Goal: Task Accomplishment & Management: Complete application form

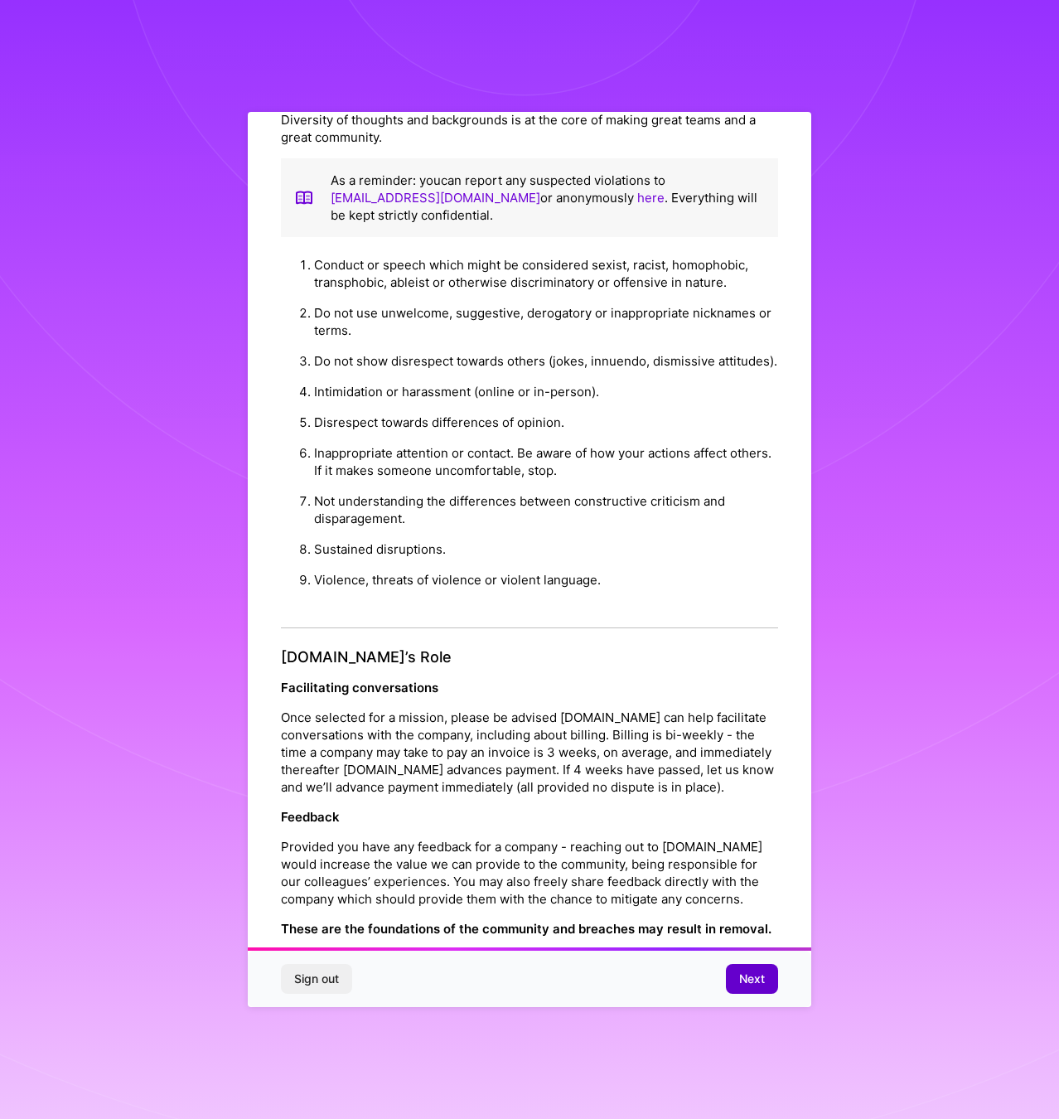
scroll to position [1, 0]
click at [749, 973] on span "Next" at bounding box center [752, 979] width 26 height 17
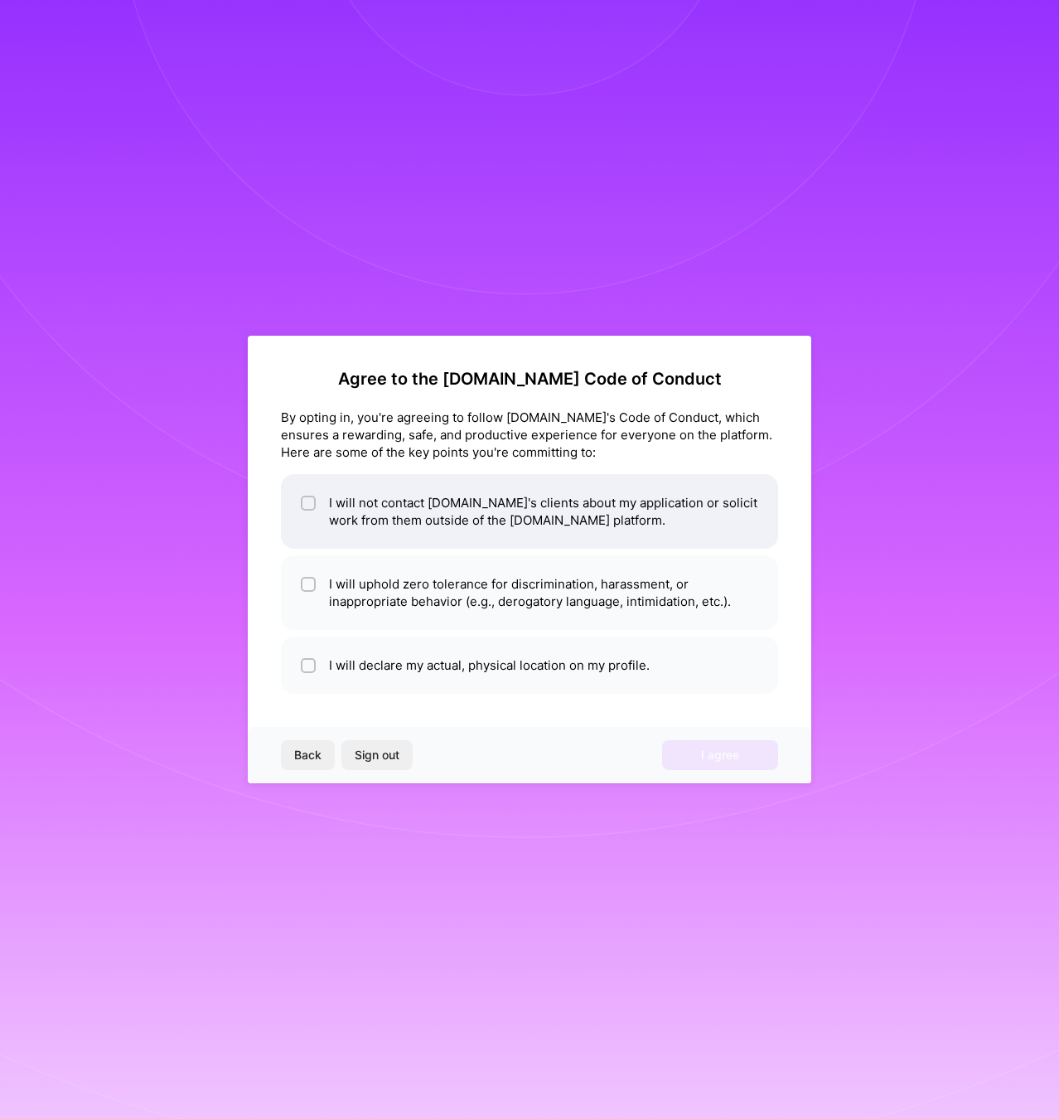
click at [308, 502] on input "checkbox" at bounding box center [310, 504] width 12 height 12
checkbox input "true"
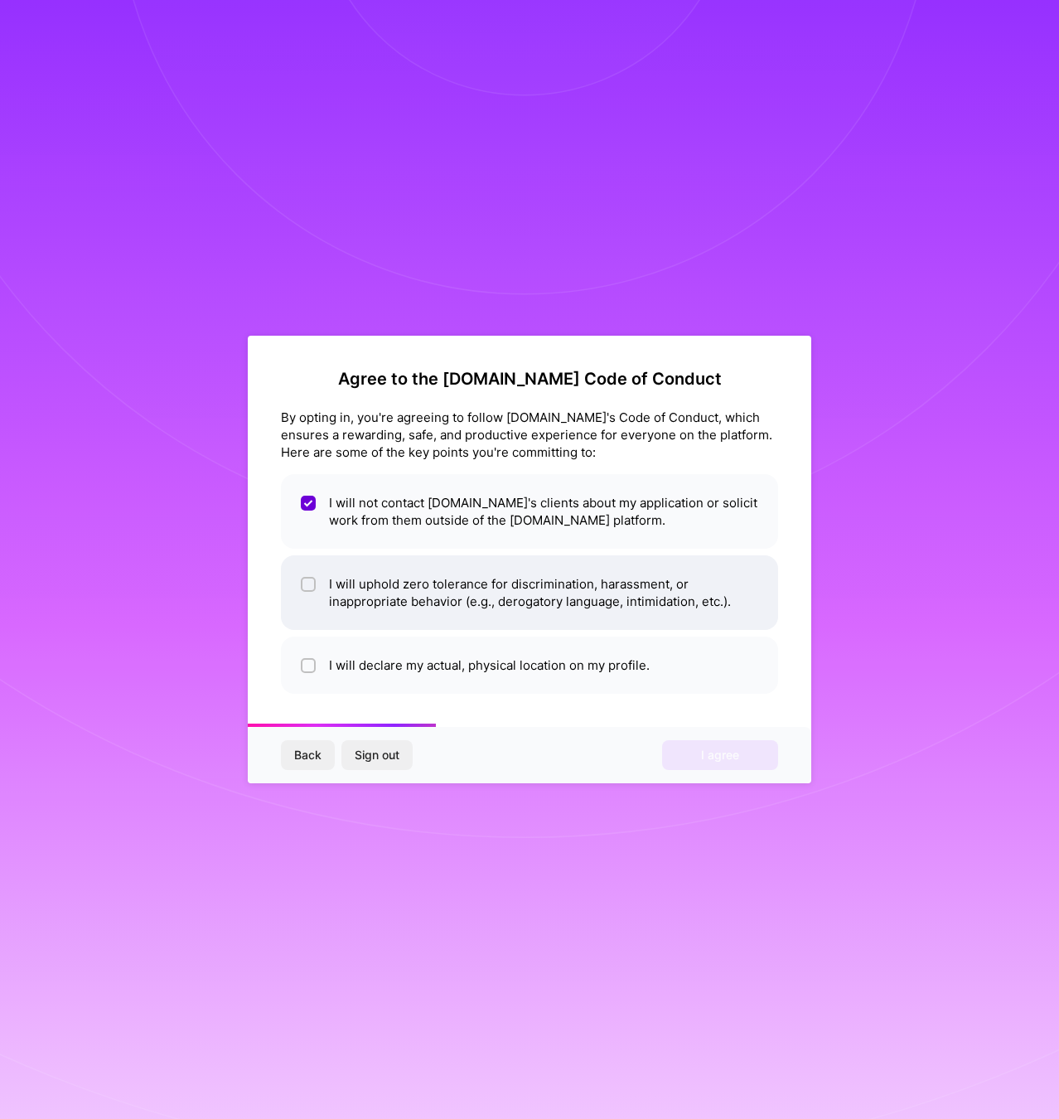
click at [308, 564] on li "I will uphold zero tolerance for discrimination, harassment, or inappropriate b…" at bounding box center [529, 592] width 497 height 75
checkbox input "true"
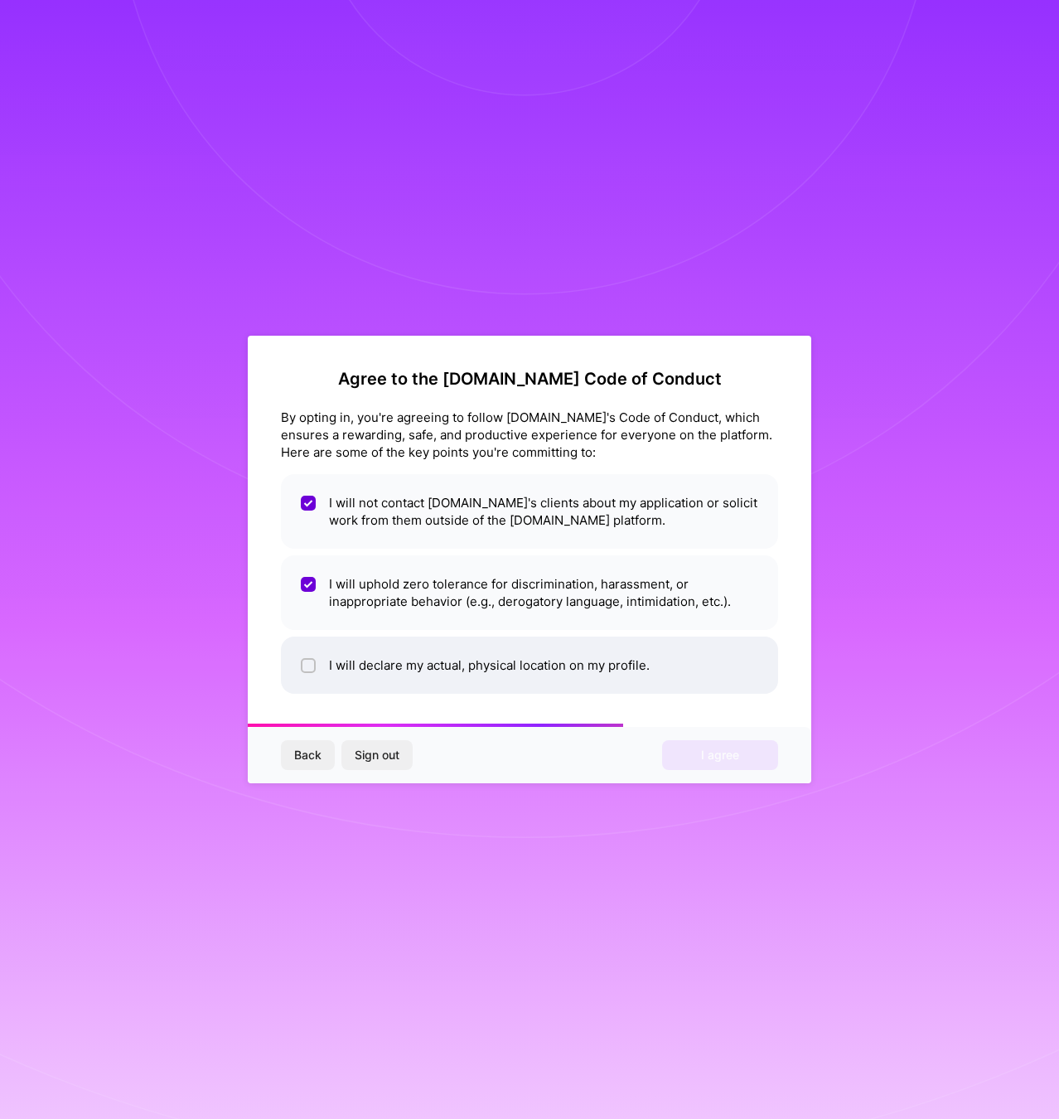
click at [308, 662] on input "checkbox" at bounding box center [310, 667] width 12 height 12
checkbox input "true"
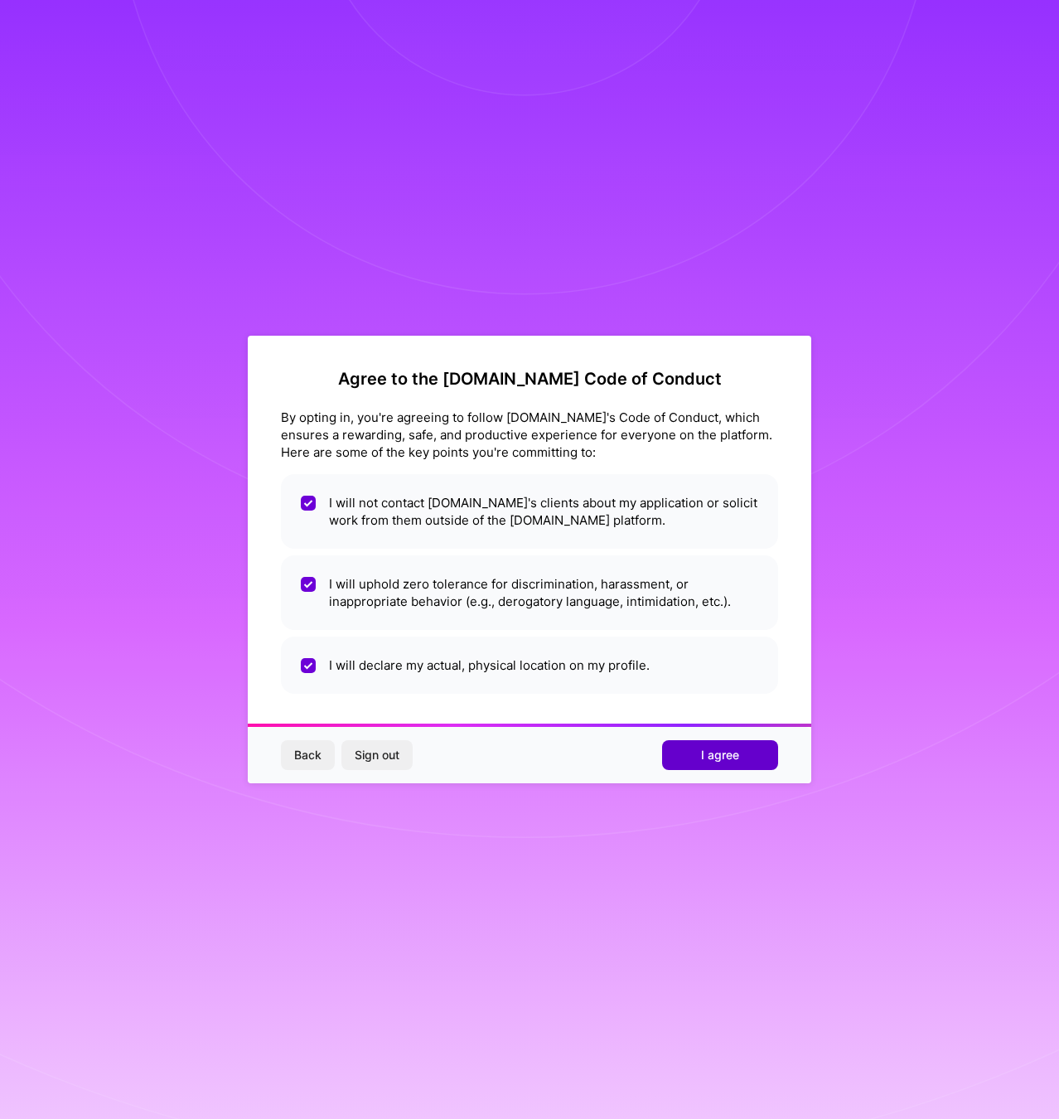
click at [716, 755] on span "I agree" at bounding box center [720, 755] width 38 height 17
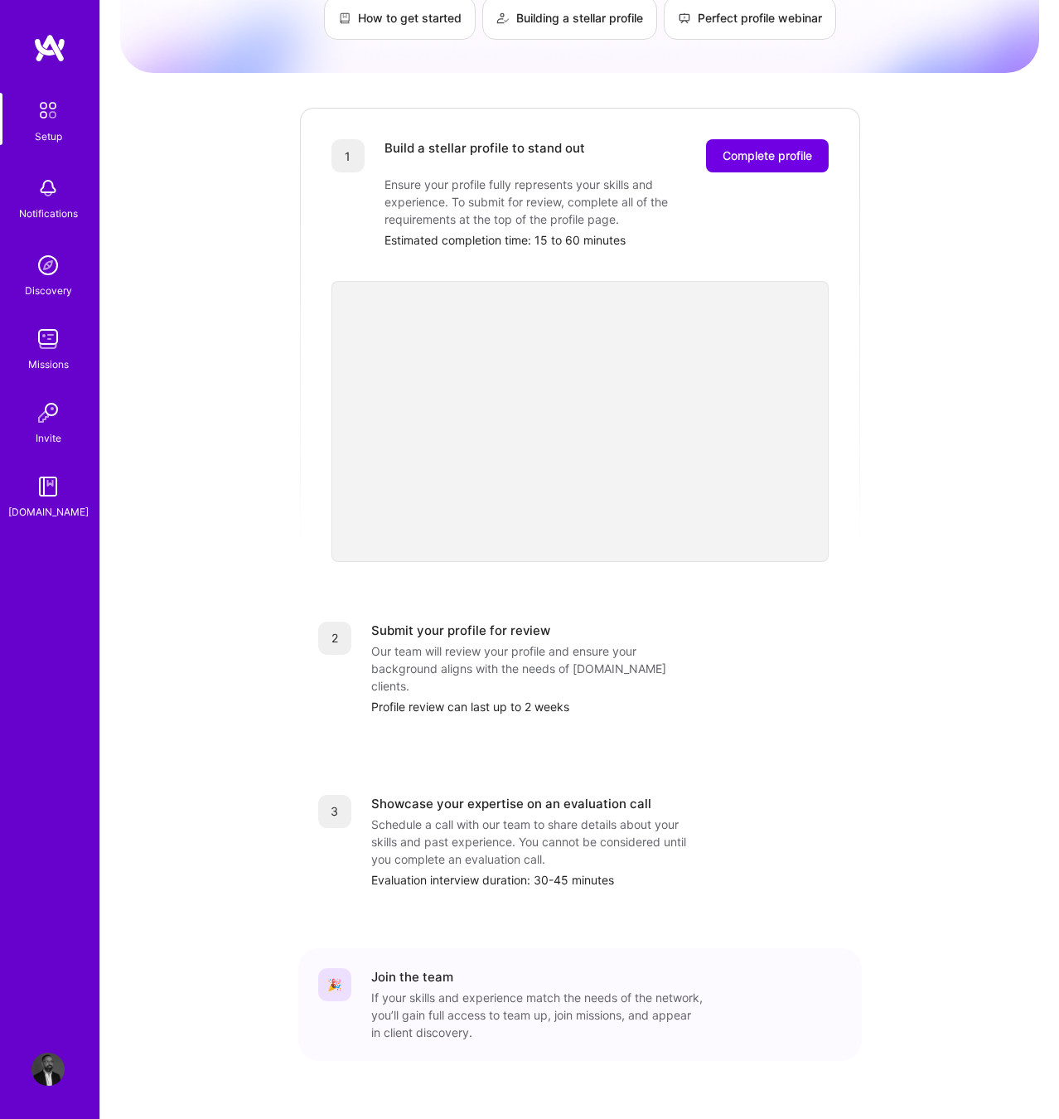
scroll to position [141, 0]
click at [797, 148] on span "Complete profile" at bounding box center [768, 156] width 90 height 17
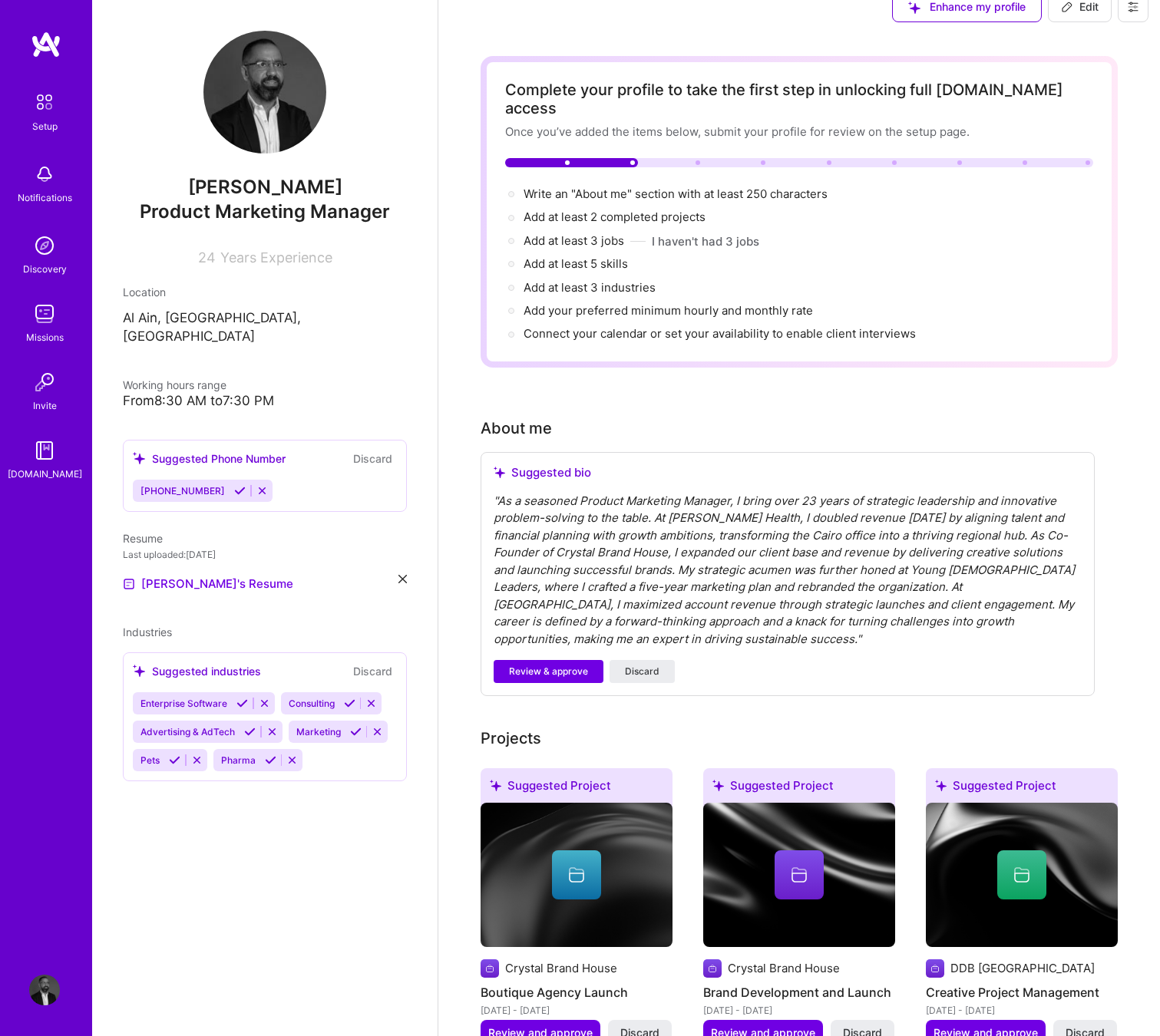
scroll to position [29, 0]
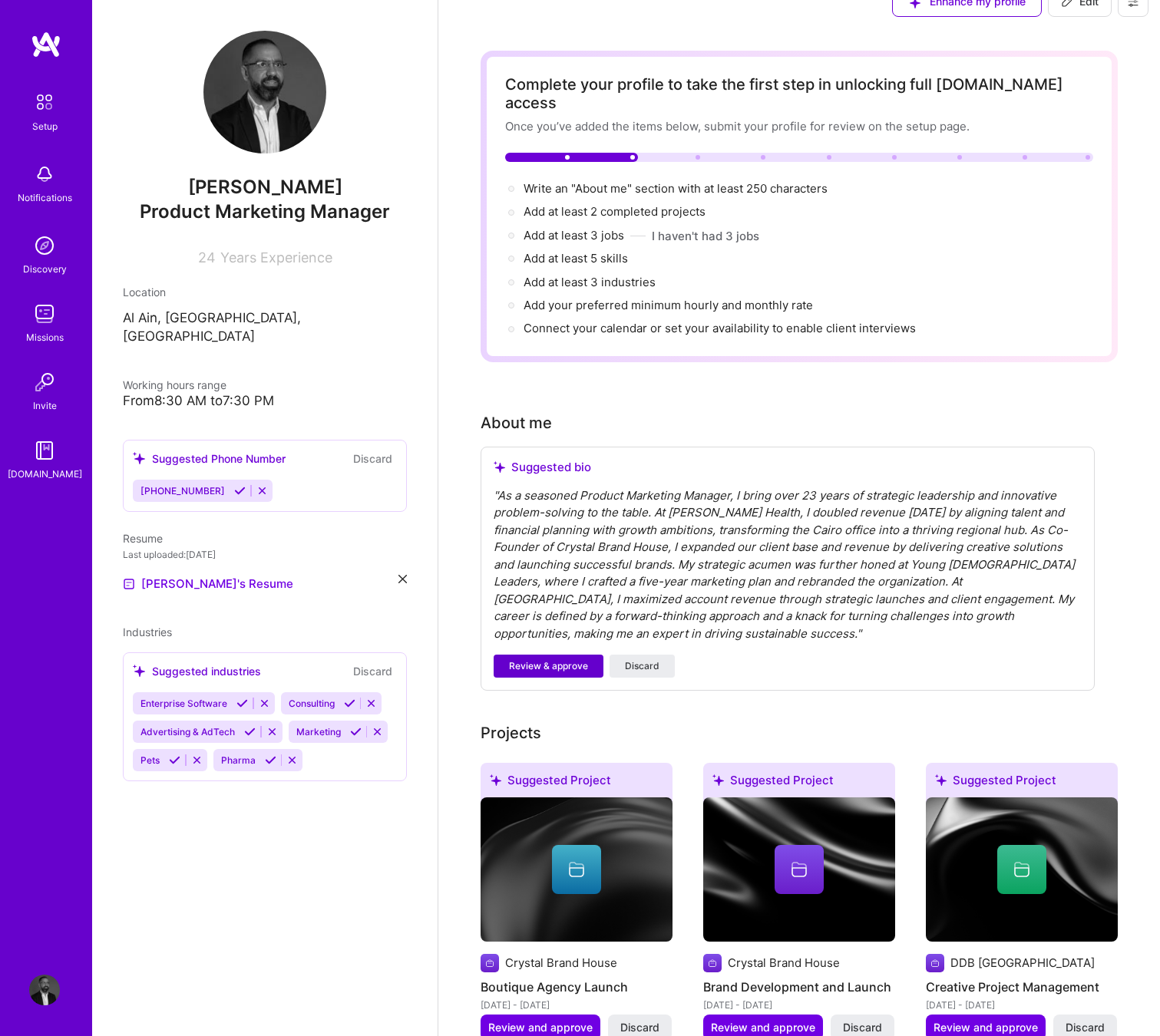
click at [547, 659] on span "Review & approve" at bounding box center [548, 666] width 79 height 14
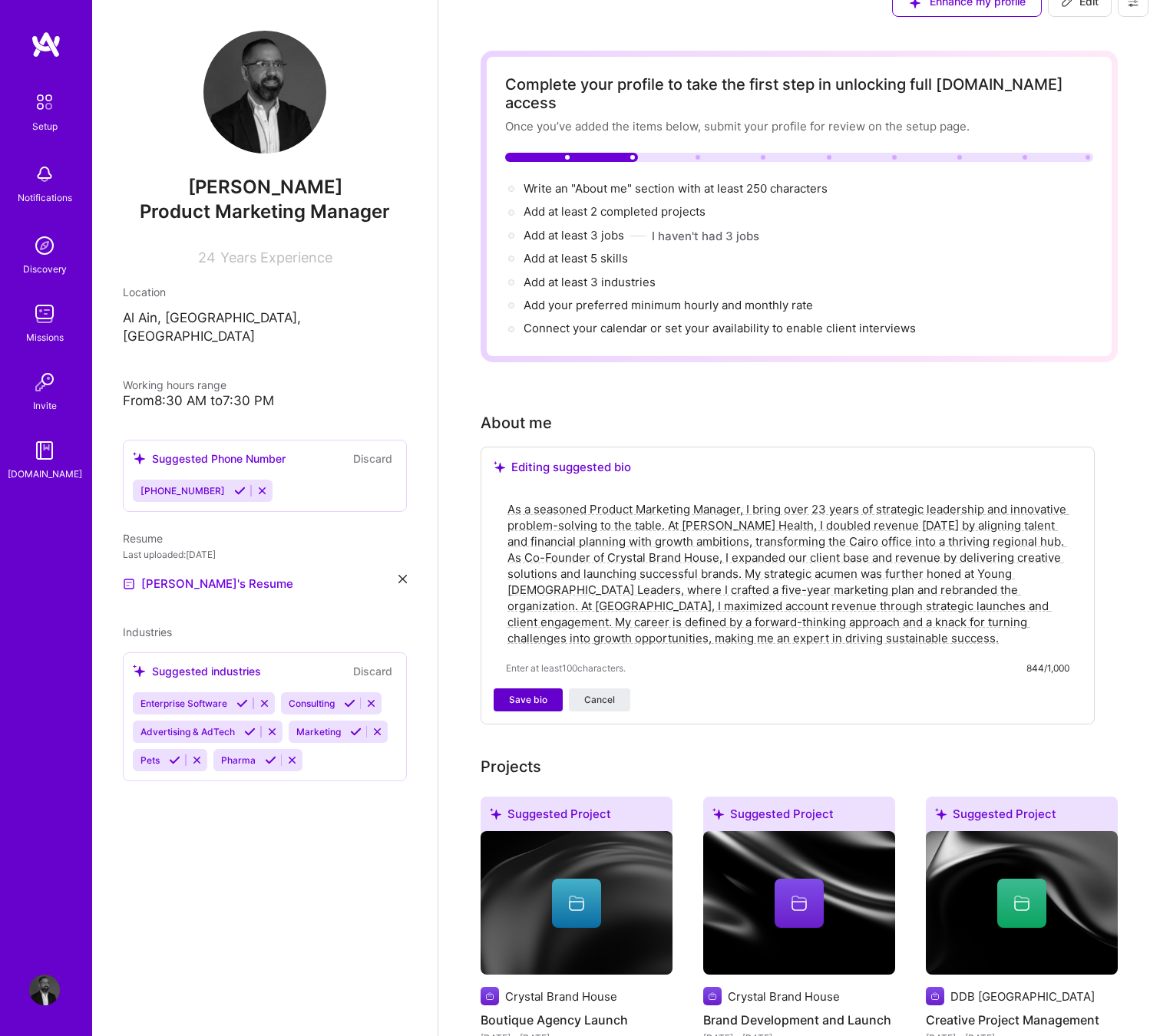
click at [527, 693] on span "Save bio" at bounding box center [528, 700] width 38 height 14
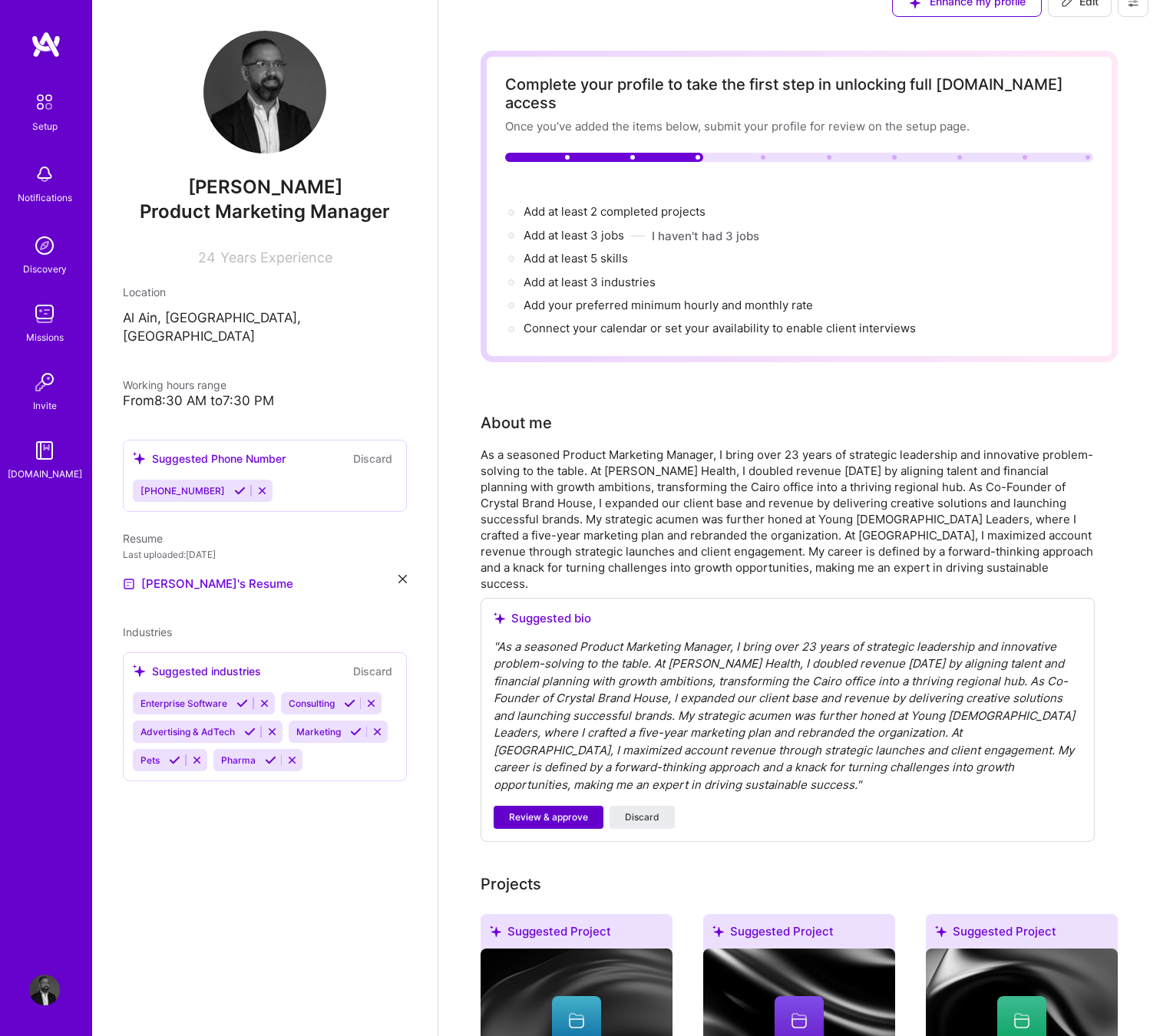
click at [530, 810] on span "Review & approve" at bounding box center [548, 817] width 79 height 14
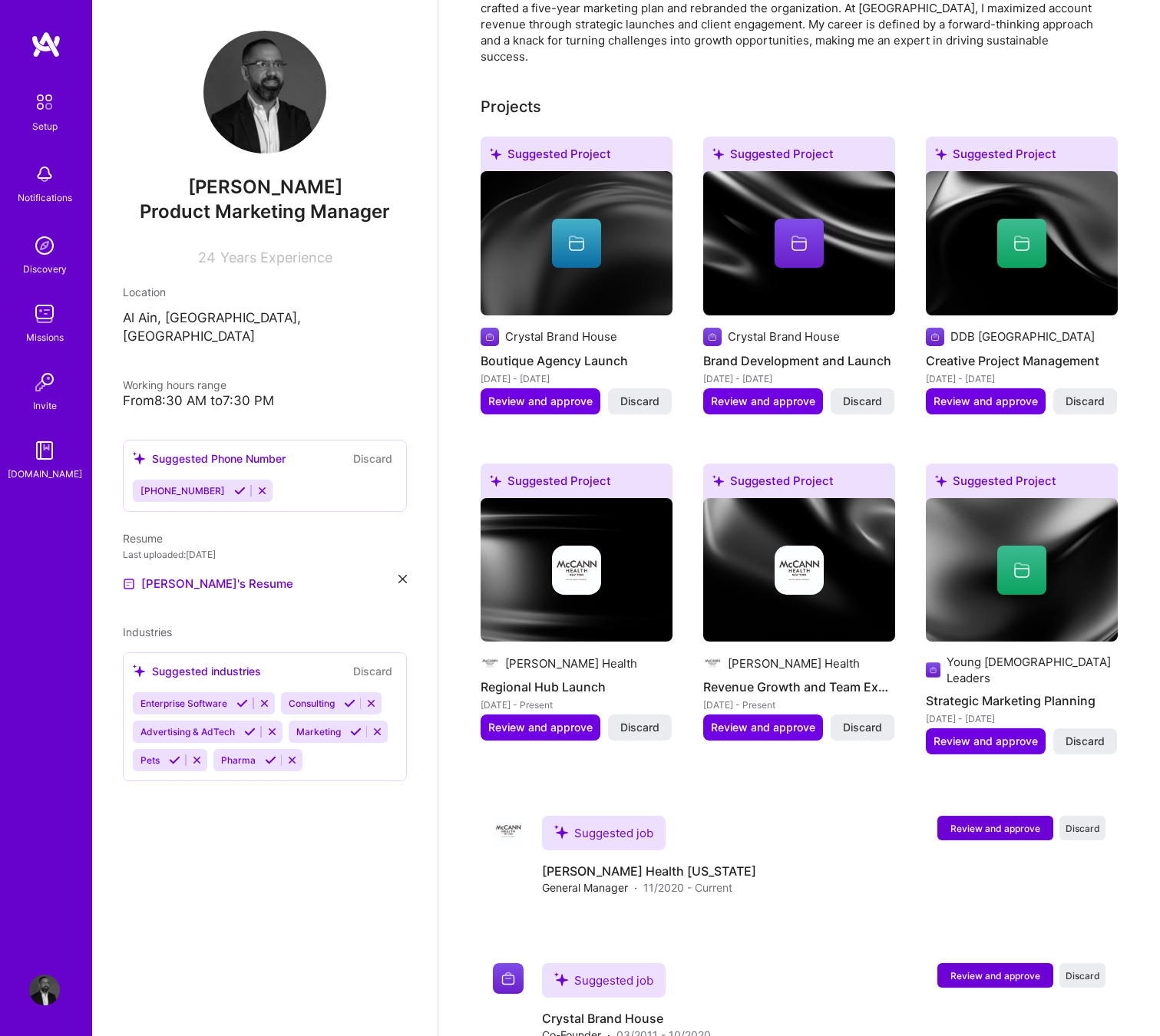
scroll to position [536, 0]
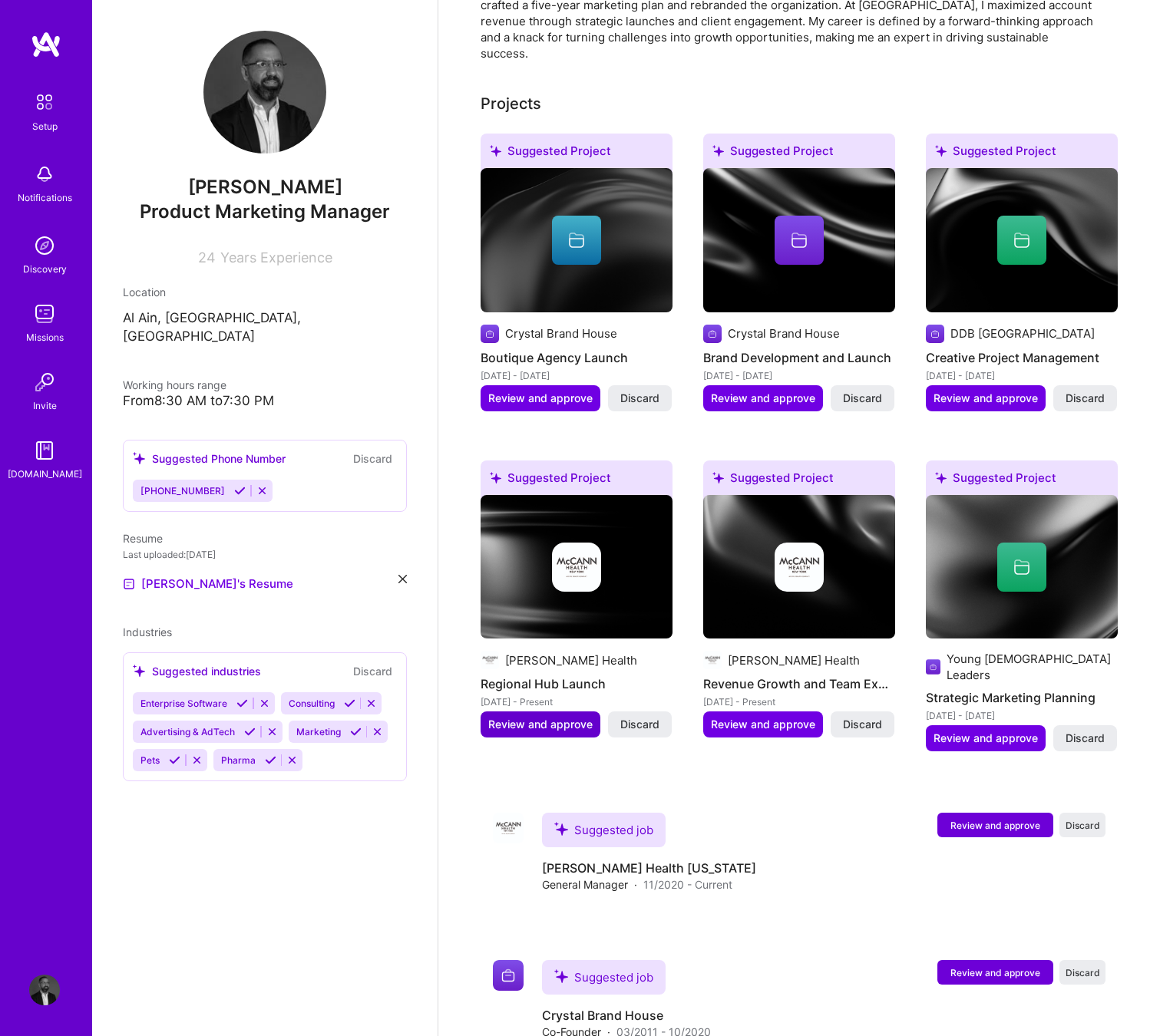
click at [538, 717] on span "Review and approve" at bounding box center [540, 724] width 105 height 16
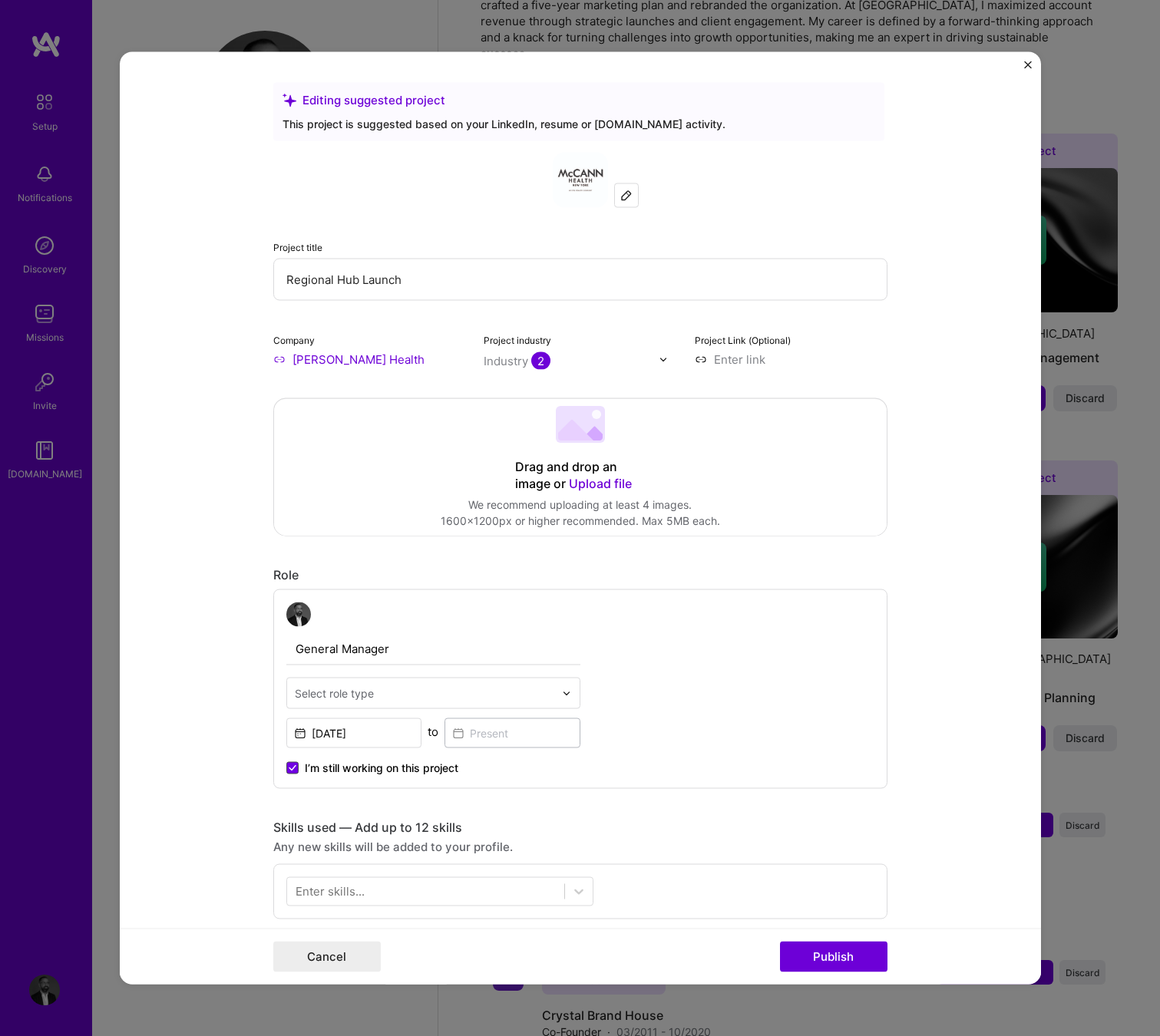
click at [297, 766] on span at bounding box center [292, 768] width 12 height 12
click at [0, 0] on input "I’m still working on this project" at bounding box center [0, 0] width 0 height 0
click at [490, 737] on input at bounding box center [512, 733] width 136 height 30
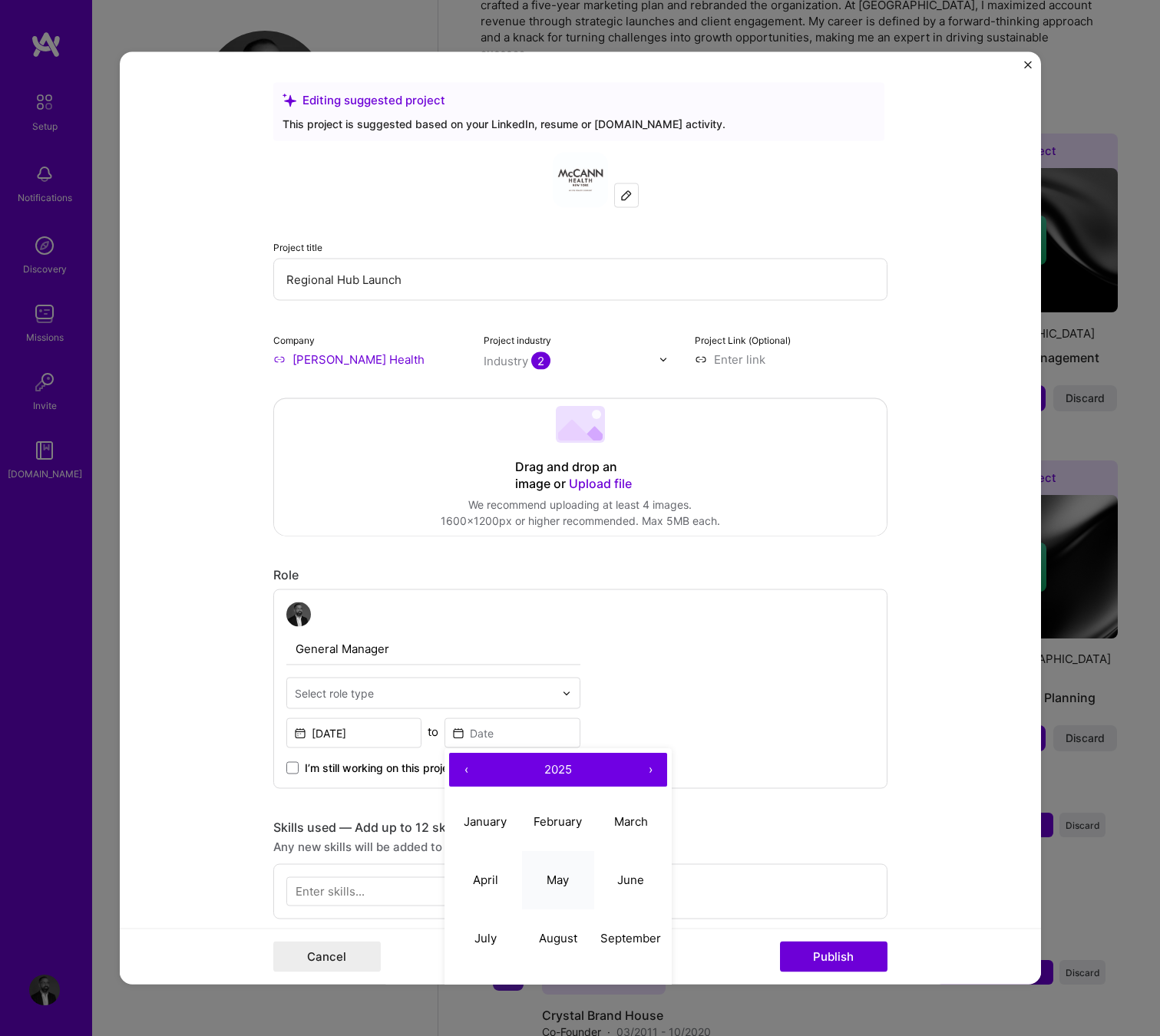
click at [558, 877] on abbr "May" at bounding box center [557, 880] width 22 height 15
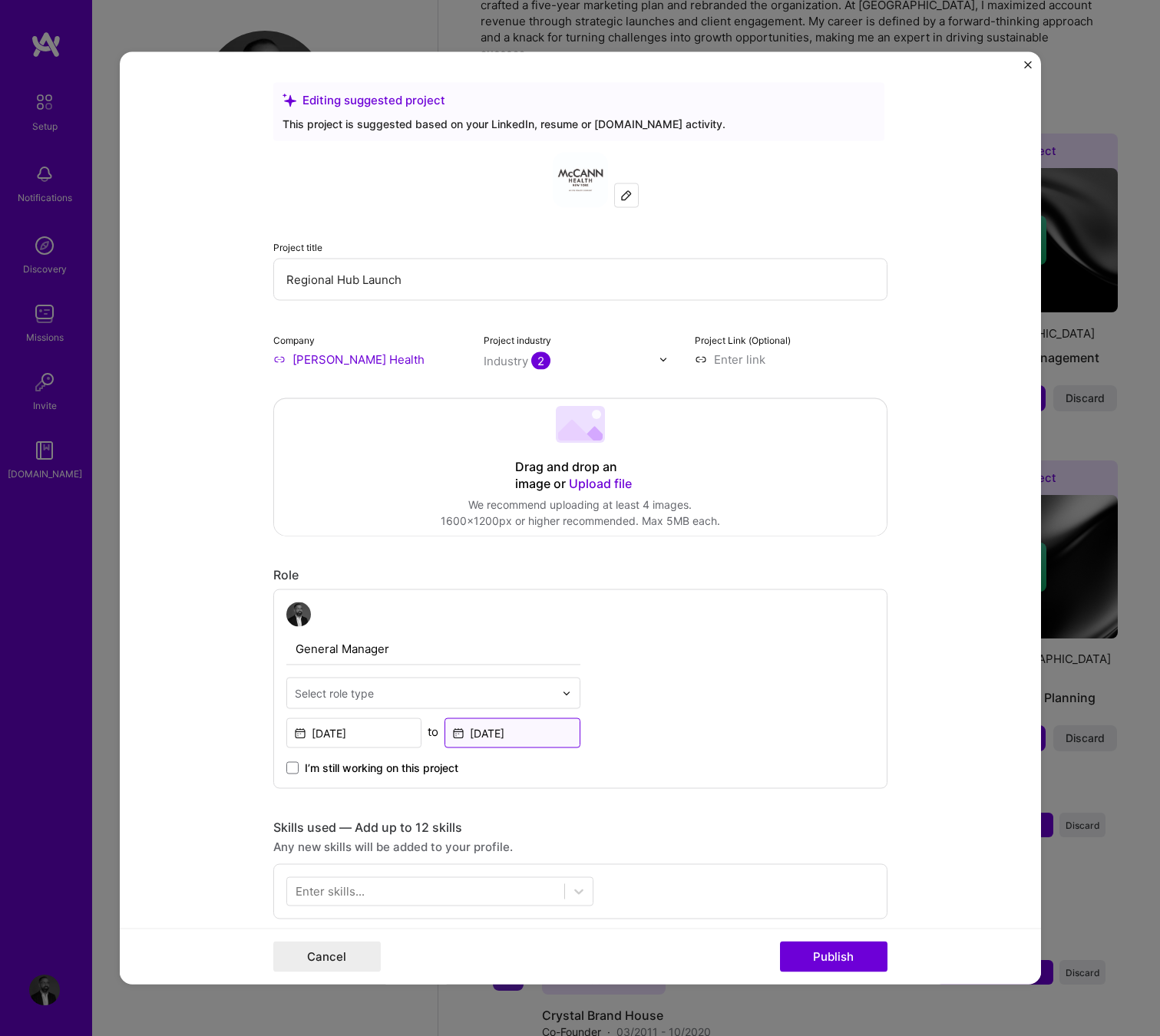
click at [521, 734] on input "[DATE]" at bounding box center [512, 733] width 136 height 30
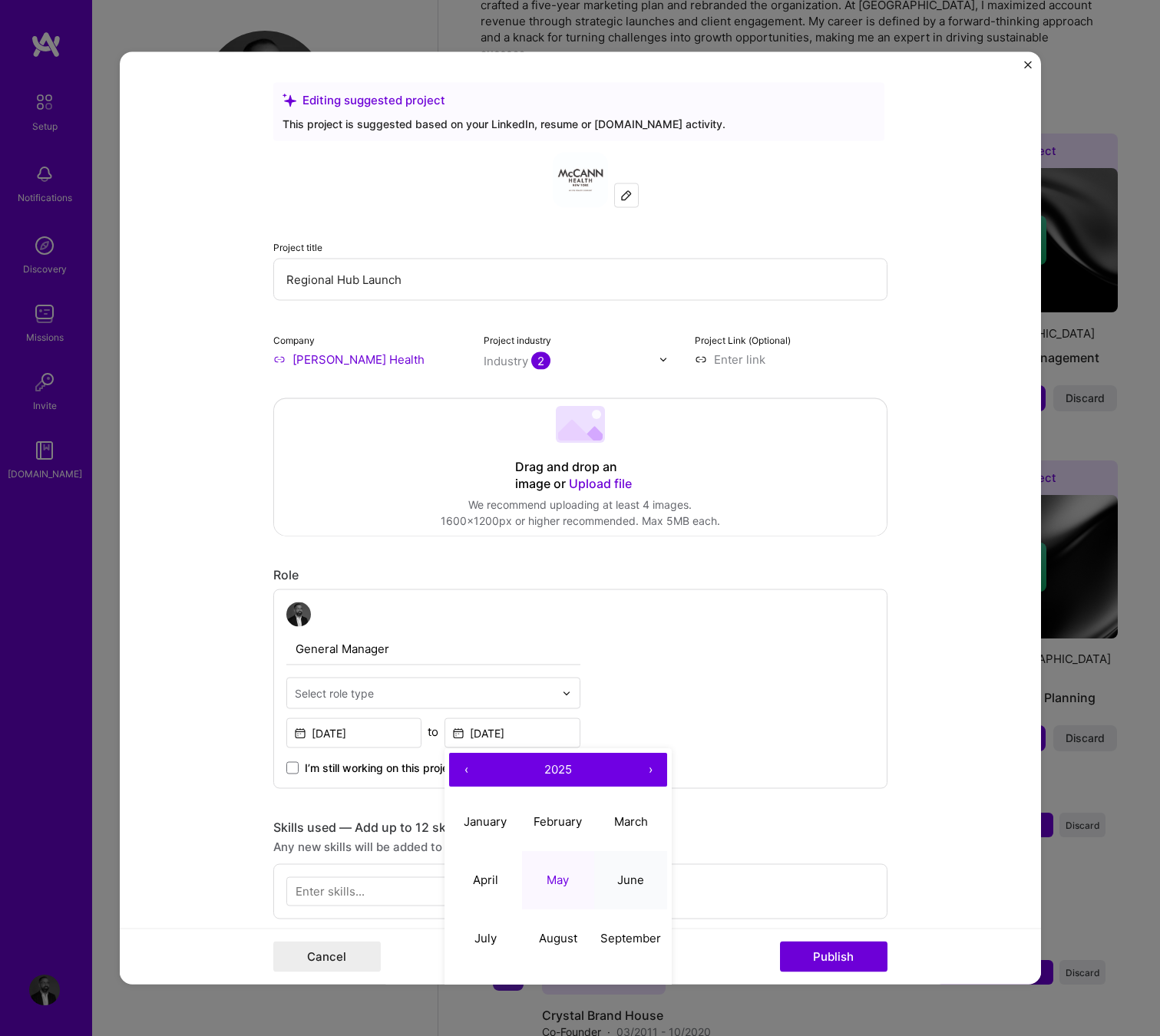
click at [619, 881] on abbr "June" at bounding box center [630, 880] width 27 height 15
type input "[DATE]"
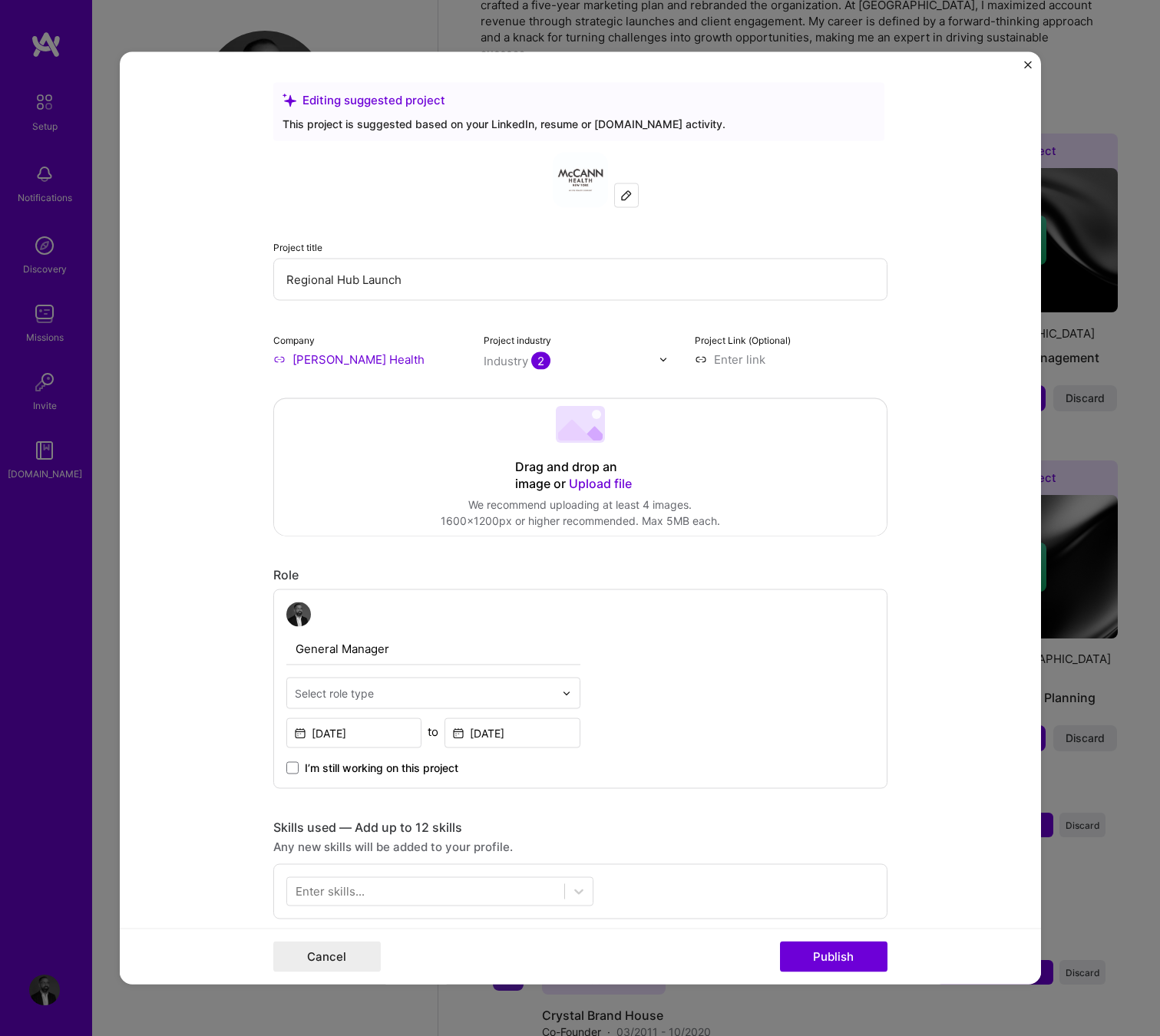
click at [656, 746] on div "General Manager Select role type [DATE] to [DATE] I’m still working on this pro…" at bounding box center [580, 690] width 614 height 200
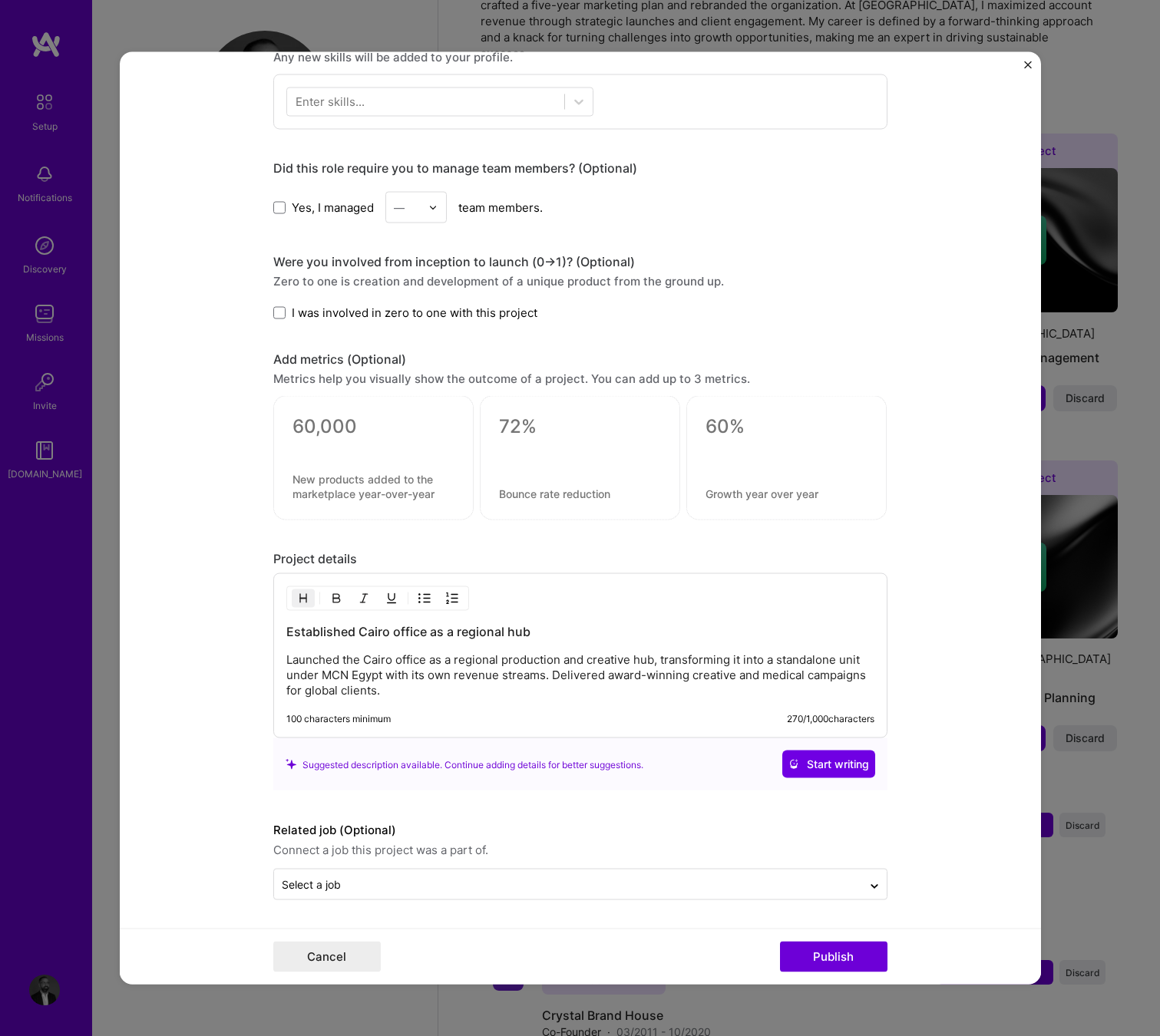
scroll to position [790, 0]
click at [815, 946] on button "Publish" at bounding box center [833, 956] width 107 height 31
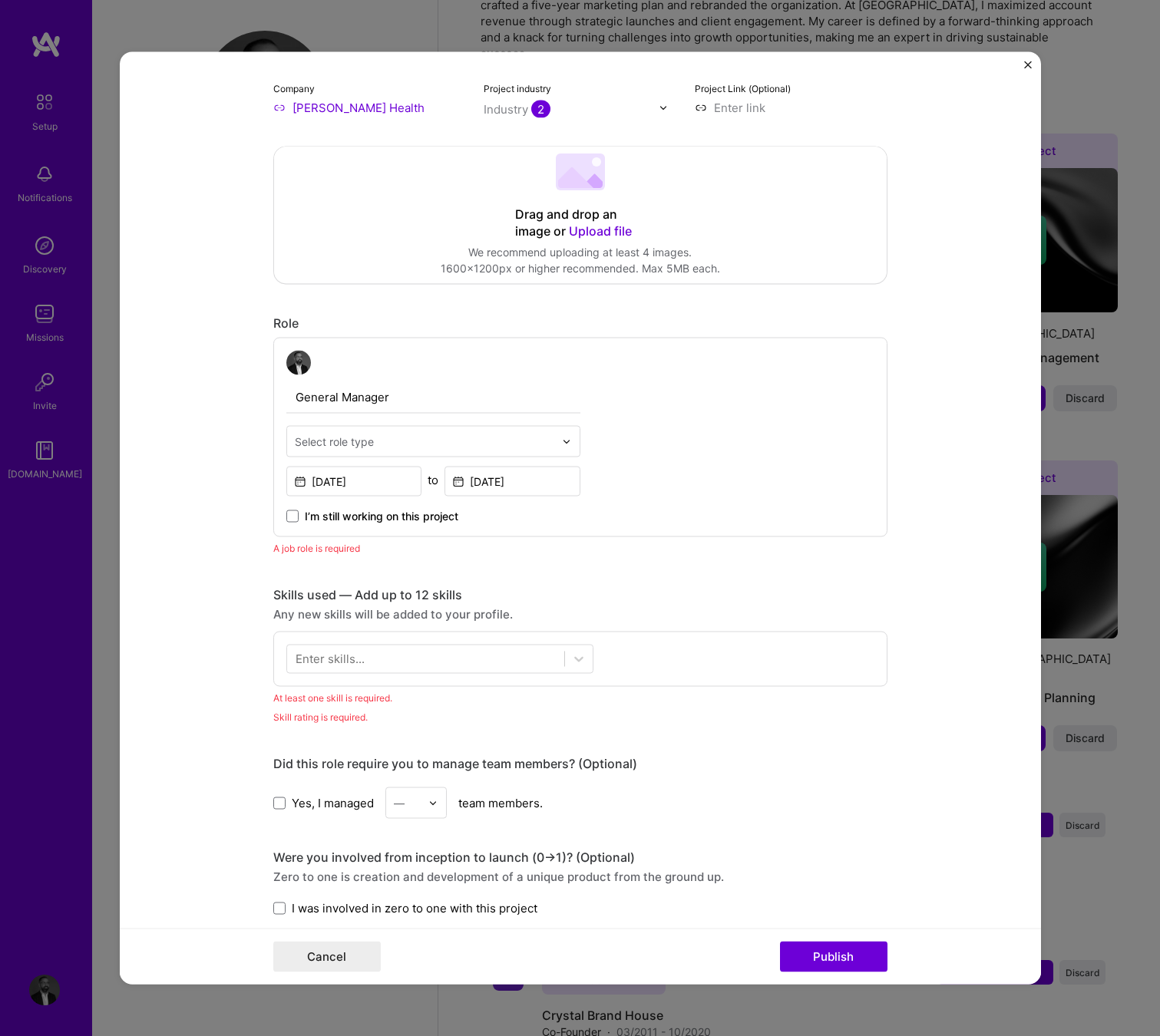
scroll to position [249, 0]
